Goal: Task Accomplishment & Management: Complete application form

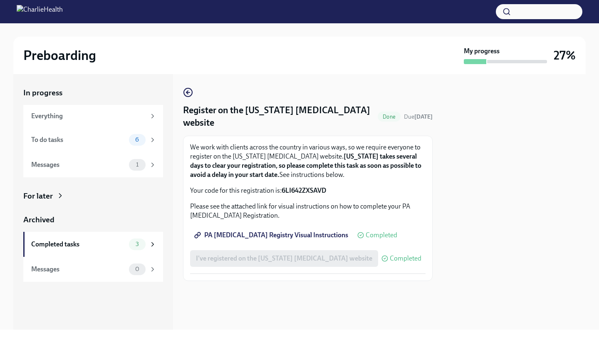
click at [232, 234] on span "PA [MEDICAL_DATA] Registry Visual Instructions" at bounding box center [272, 235] width 152 height 8
click at [136, 136] on span "6" at bounding box center [137, 139] width 14 height 6
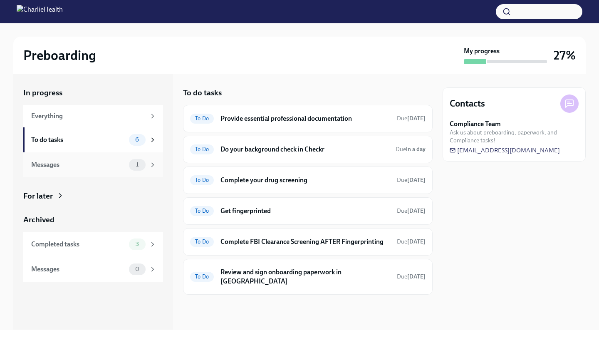
click at [125, 159] on div "Messages 1" at bounding box center [93, 165] width 125 height 12
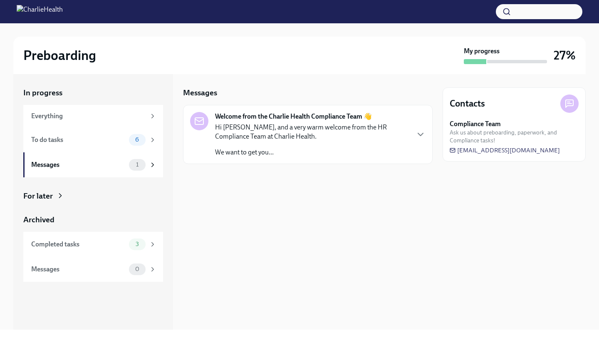
click at [330, 136] on p "Hi [PERSON_NAME], and a very warm welcome from the HR Compliance Team at Charli…" at bounding box center [312, 132] width 194 height 18
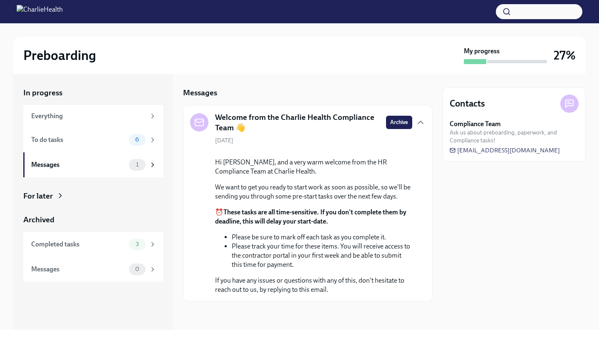
scroll to position [55, 0]
click at [54, 141] on div "To do tasks" at bounding box center [78, 139] width 94 height 9
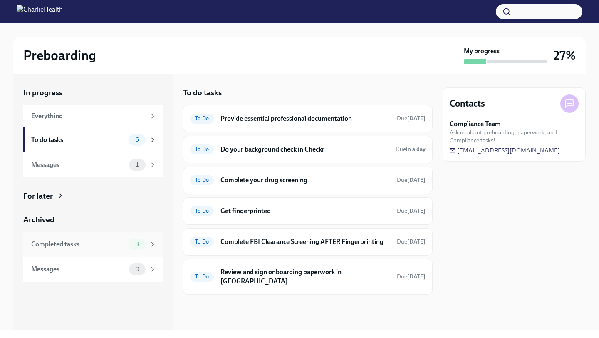
click at [83, 252] on div "Completed tasks 3" at bounding box center [93, 244] width 140 height 25
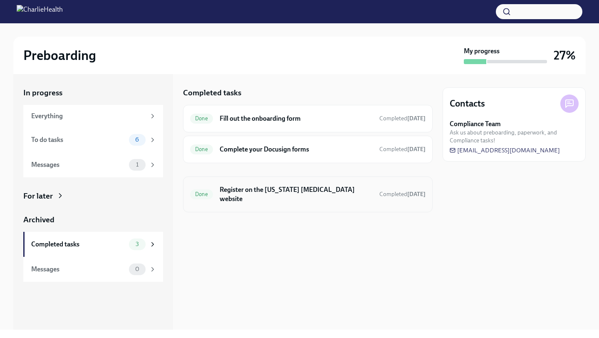
click at [240, 188] on h6 "Register on the Pennsylvania Child Abuse website" at bounding box center [296, 194] width 153 height 18
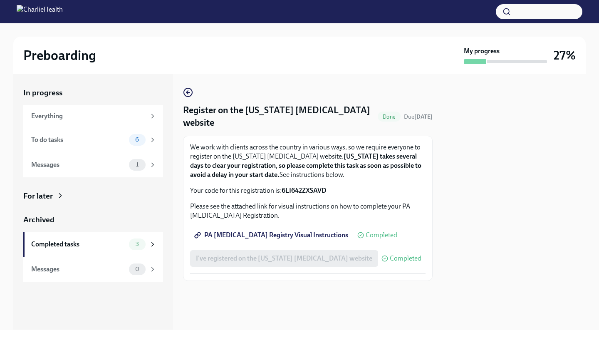
click at [238, 237] on span "PA Child Abuse Registry Visual Instructions" at bounding box center [272, 235] width 152 height 8
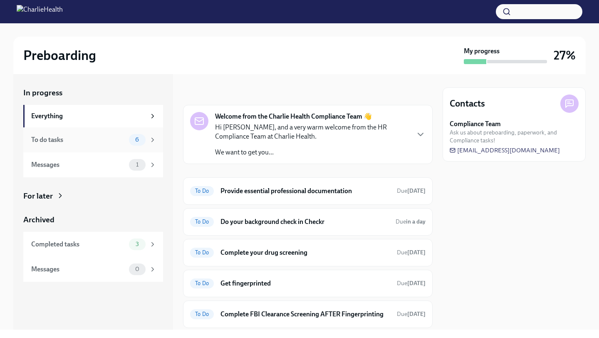
click at [127, 142] on div "To do tasks 6" at bounding box center [93, 140] width 125 height 12
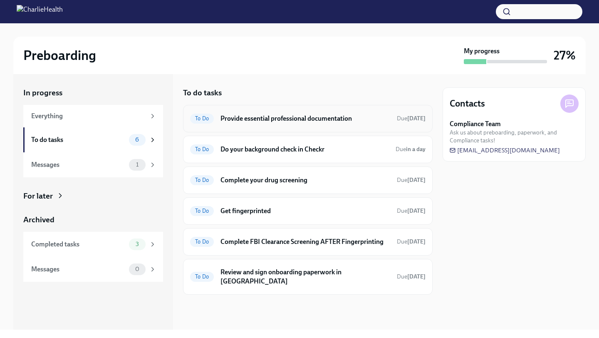
click at [291, 123] on div "To Do Provide essential professional documentation Due [DATE]" at bounding box center [307, 118] width 235 height 13
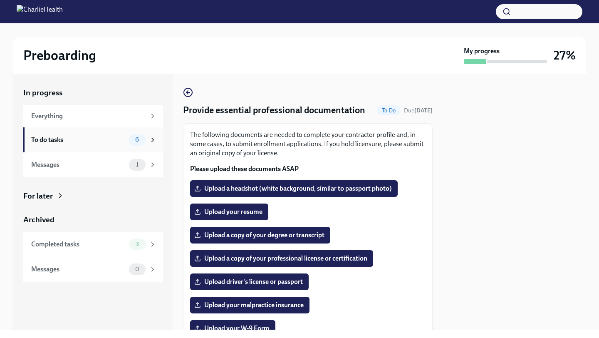
click at [145, 143] on div "6" at bounding box center [142, 140] width 27 height 12
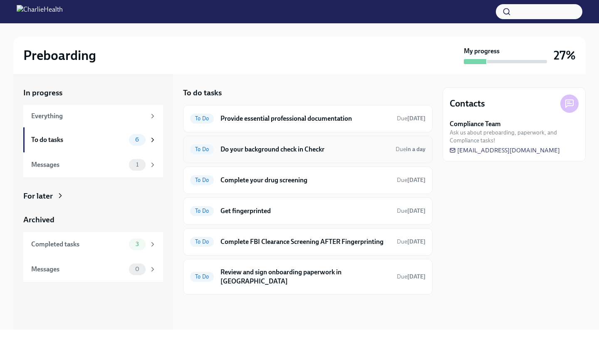
click at [265, 151] on h6 "Do your background check in Checkr" at bounding box center [305, 149] width 169 height 9
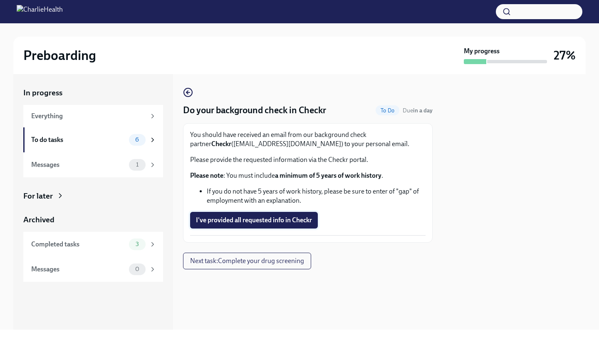
click at [259, 218] on span "I've provided all requested info in Checkr" at bounding box center [254, 220] width 116 height 8
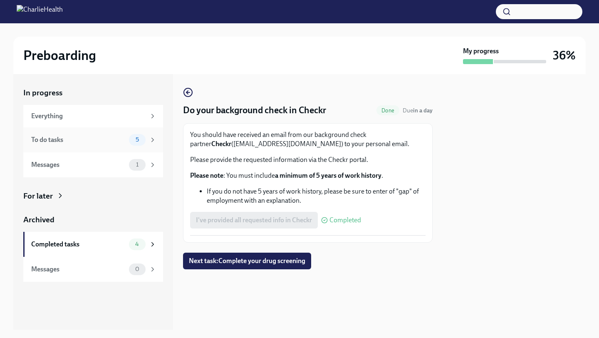
click at [124, 140] on div "To do tasks" at bounding box center [78, 139] width 94 height 9
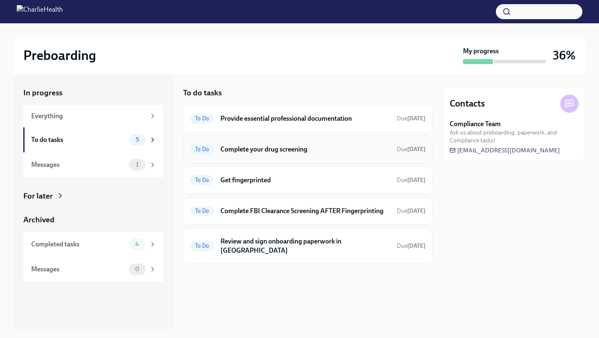
click at [257, 150] on h6 "Complete your drug screening" at bounding box center [306, 149] width 170 height 9
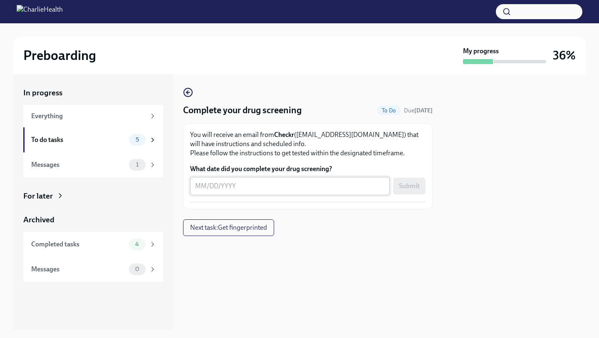
click at [247, 184] on textarea "What date did you complete your drug screening?" at bounding box center [290, 186] width 190 height 10
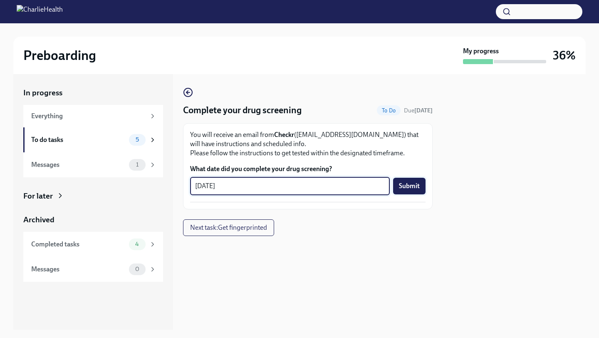
type textarea "[DATE]"
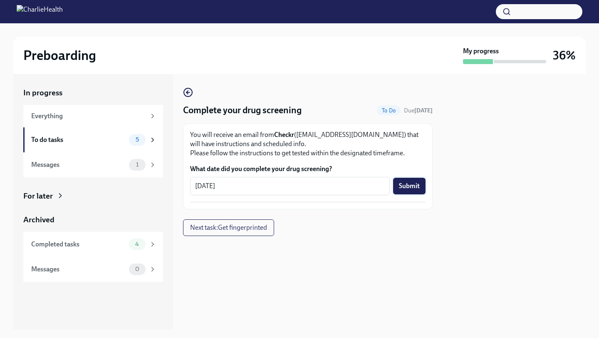
click at [409, 186] on span "Submit" at bounding box center [409, 186] width 21 height 8
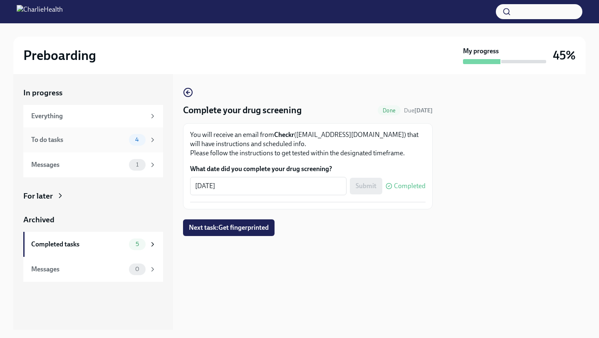
click at [124, 136] on div "To do tasks" at bounding box center [78, 139] width 94 height 9
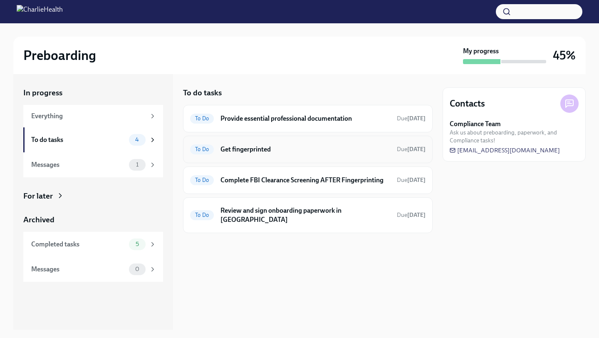
click at [283, 150] on h6 "Get fingerprinted" at bounding box center [306, 149] width 170 height 9
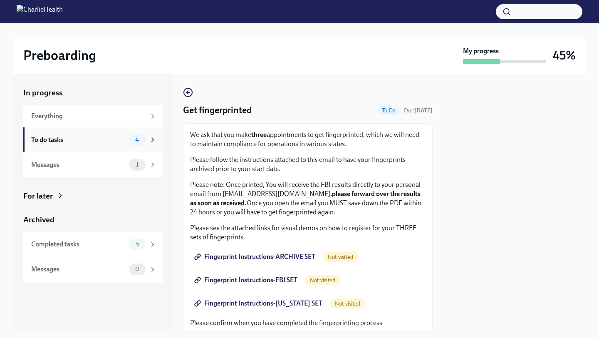
click at [145, 141] on div "4" at bounding box center [137, 140] width 17 height 12
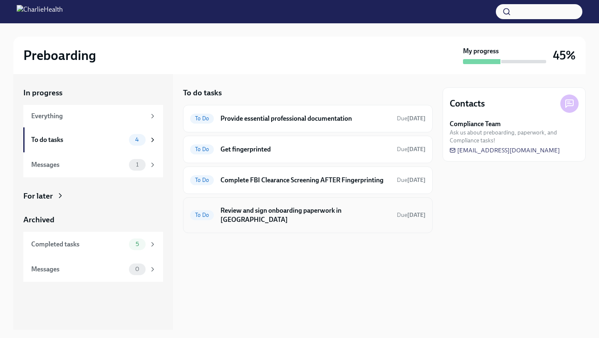
click at [307, 213] on h6 "Review and sign onboarding paperwork in [GEOGRAPHIC_DATA]" at bounding box center [306, 215] width 170 height 18
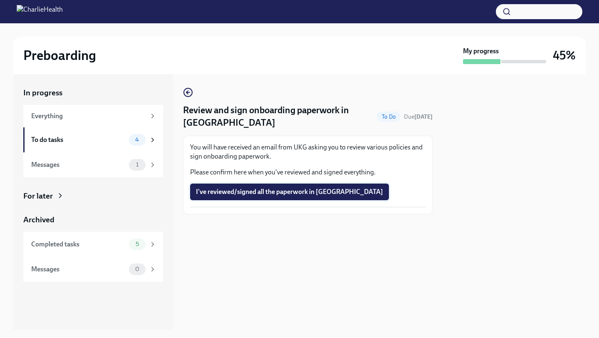
click at [295, 196] on span "I've reviewed/signed all the paperwork in [GEOGRAPHIC_DATA]" at bounding box center [289, 192] width 187 height 8
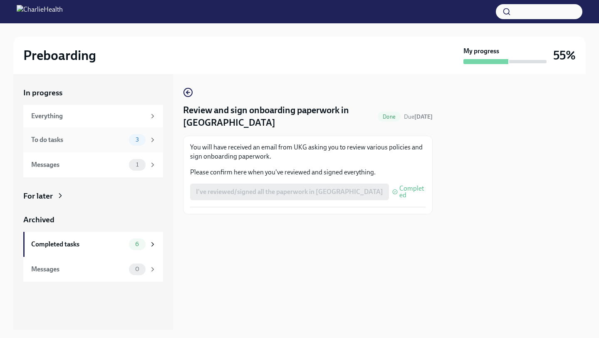
click at [127, 140] on div "To do tasks 3" at bounding box center [93, 140] width 125 height 12
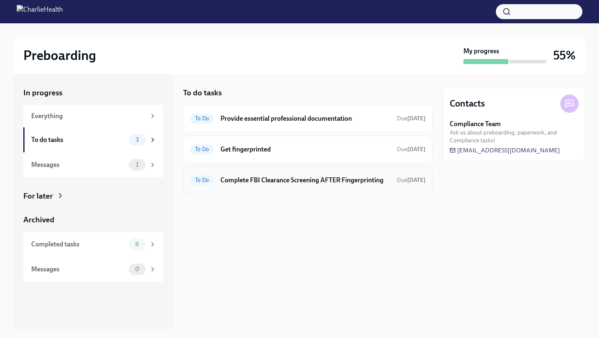
click at [268, 179] on h6 "Complete FBI Clearance Screening AFTER Fingerprinting" at bounding box center [306, 180] width 170 height 9
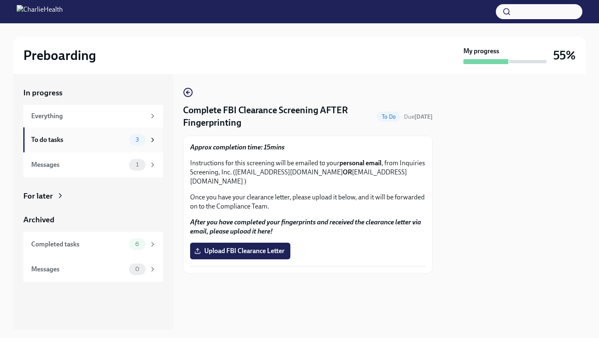
click at [117, 139] on div "To do tasks" at bounding box center [78, 139] width 94 height 9
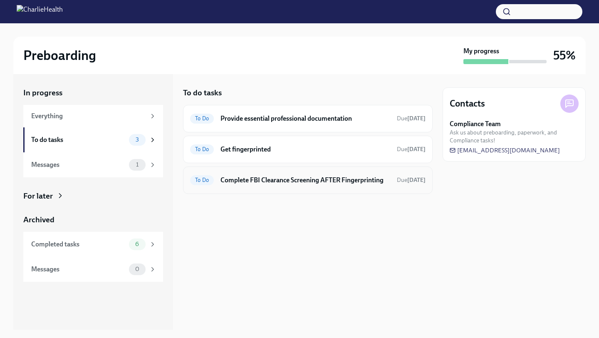
click at [291, 180] on h6 "Complete FBI Clearance Screening AFTER Fingerprinting" at bounding box center [306, 180] width 170 height 9
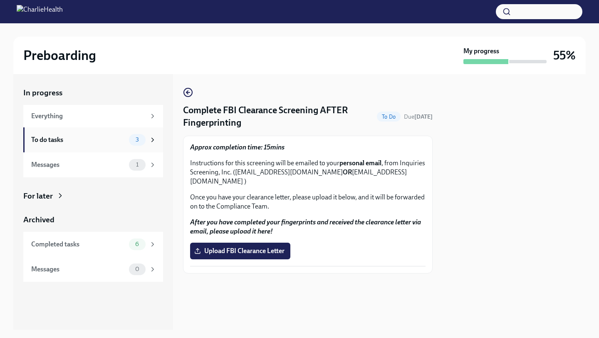
click at [129, 145] on div "3" at bounding box center [142, 140] width 27 height 12
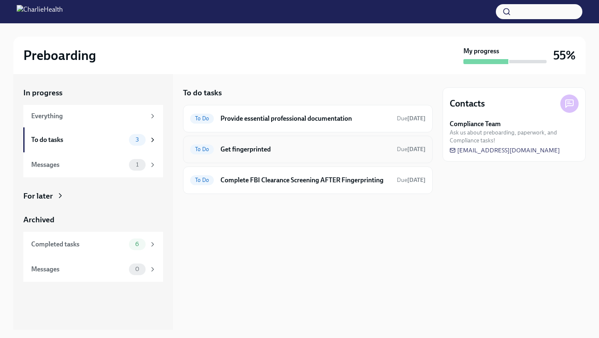
click at [239, 152] on h6 "Get fingerprinted" at bounding box center [306, 149] width 170 height 9
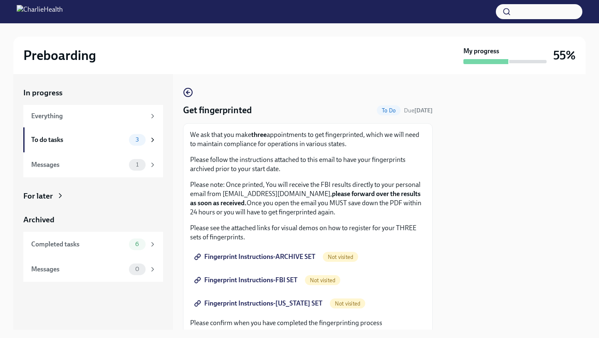
click at [241, 257] on span "Fingerprint Instructions-ARCHIVE SET" at bounding box center [255, 257] width 119 height 8
